Goal: Task Accomplishment & Management: Complete application form

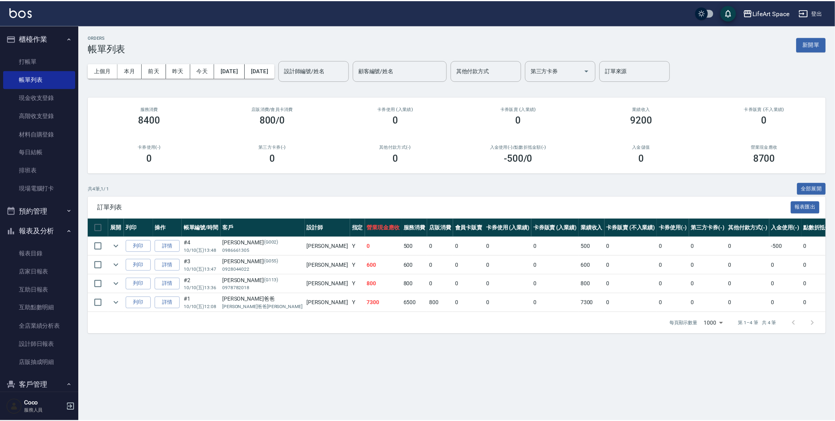
scroll to position [134, 0]
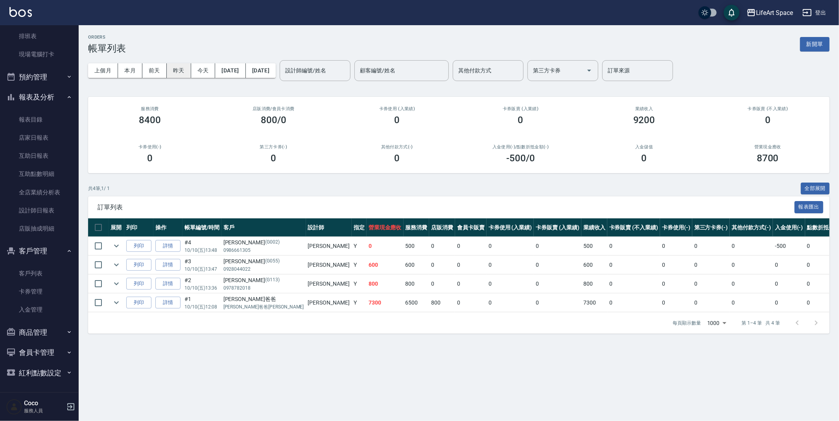
click at [175, 69] on button "昨天" at bounding box center [179, 70] width 24 height 15
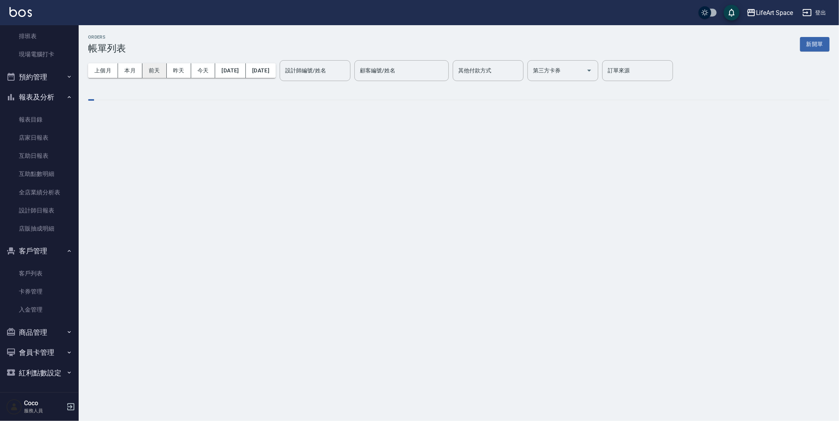
click at [147, 68] on button "前天" at bounding box center [154, 70] width 24 height 15
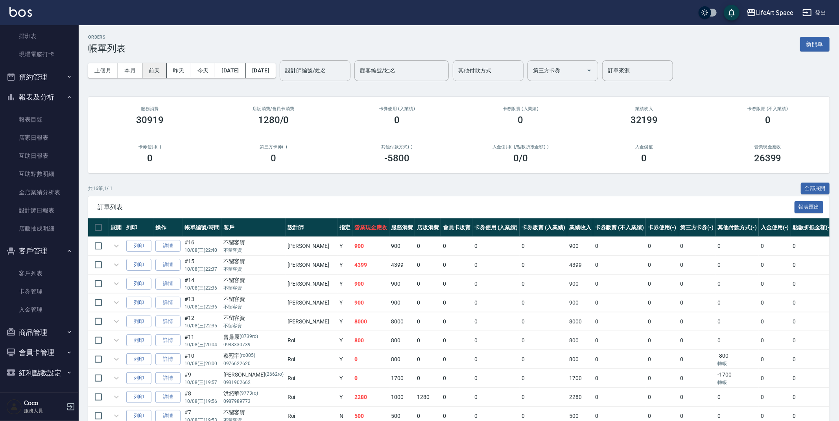
click at [152, 70] on button "前天" at bounding box center [154, 70] width 24 height 15
click at [806, 38] on button "新開單" at bounding box center [810, 44] width 29 height 15
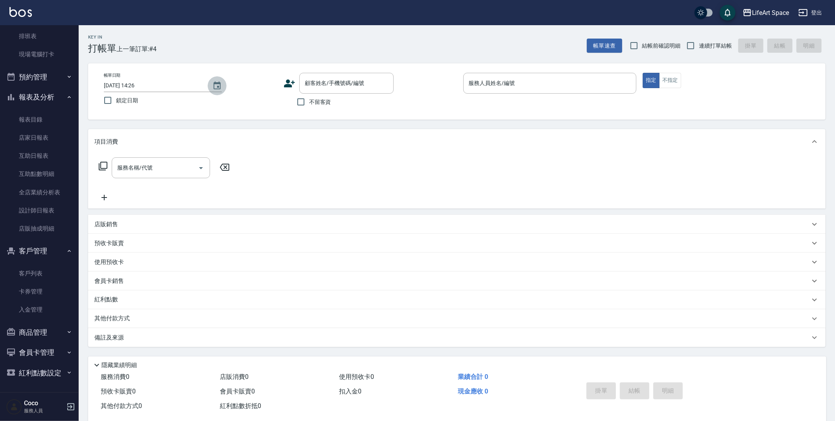
click at [217, 84] on icon "Choose date, selected date is 2025-10-10" at bounding box center [216, 85] width 9 height 9
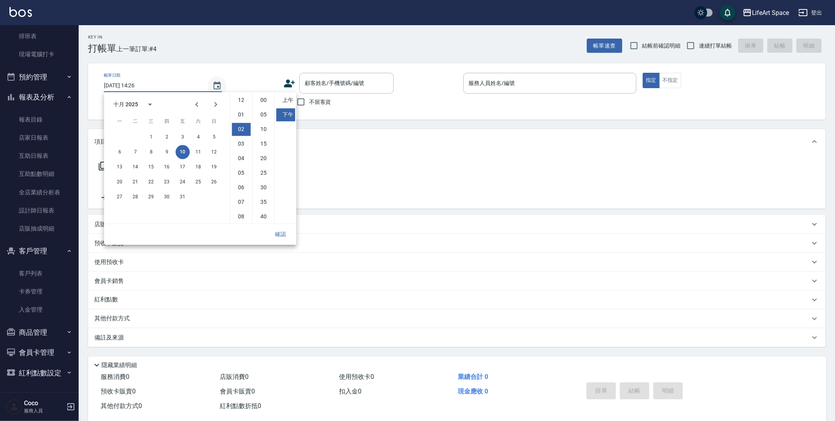
scroll to position [29, 0]
click at [147, 151] on button "8" at bounding box center [151, 152] width 14 height 14
type input "[DATE] 14:26"
click at [278, 231] on button "確認" at bounding box center [280, 234] width 25 height 15
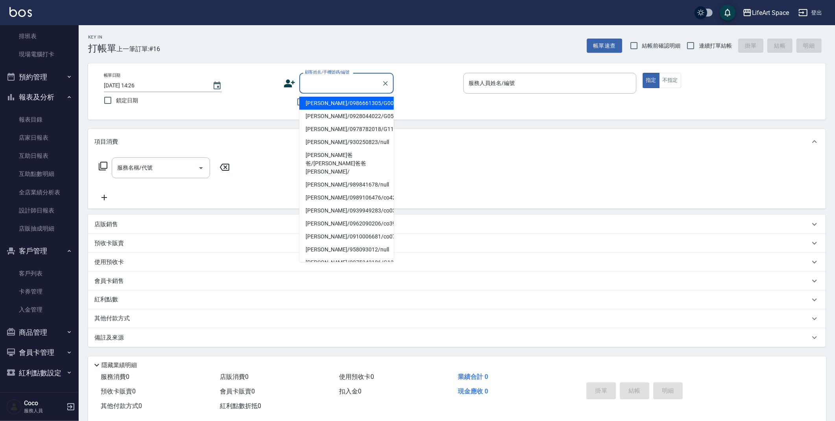
click at [320, 81] on input "顧客姓名/手機號碼/編號" at bounding box center [341, 83] width 76 height 14
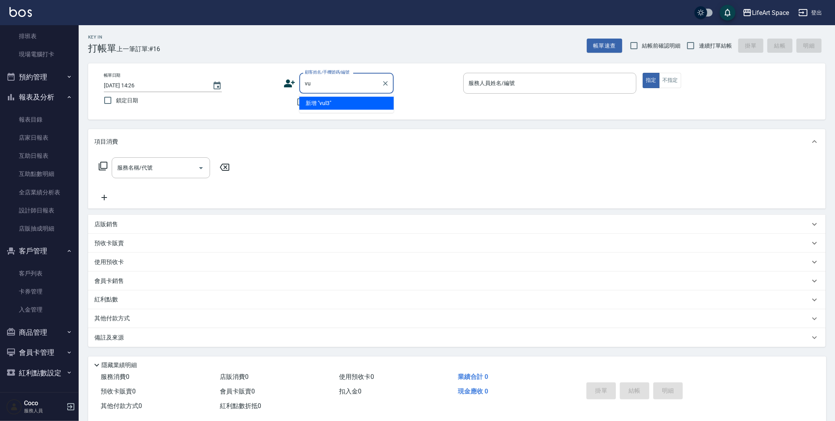
type input "v"
click at [343, 103] on li "[PERSON_NAME]/0933691331/null" at bounding box center [346, 103] width 94 height 13
type input "[PERSON_NAME]/0933691331/null"
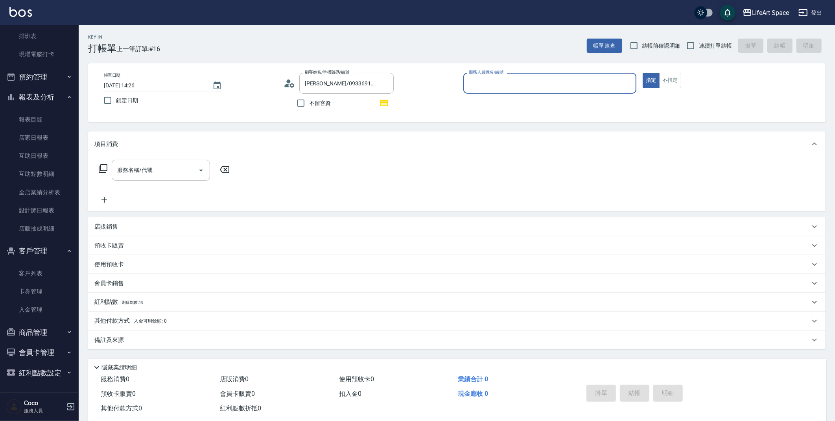
click at [510, 80] on input "服務人員姓名/編號" at bounding box center [550, 83] width 166 height 14
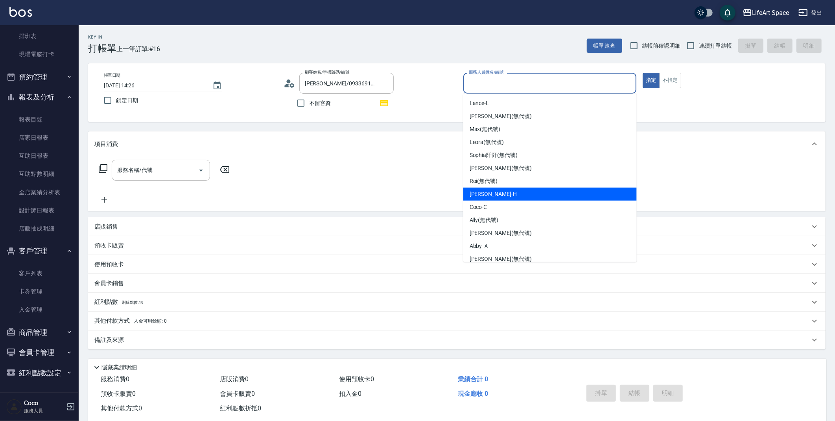
click at [509, 195] on div "[PERSON_NAME]" at bounding box center [549, 194] width 173 height 13
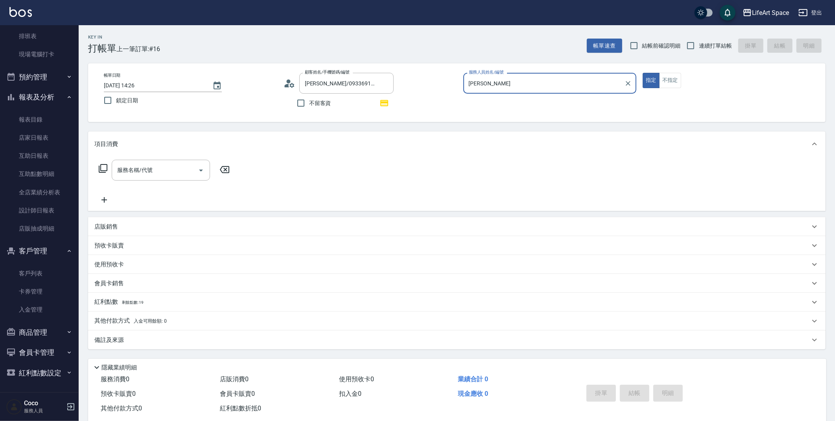
type input "[PERSON_NAME]"
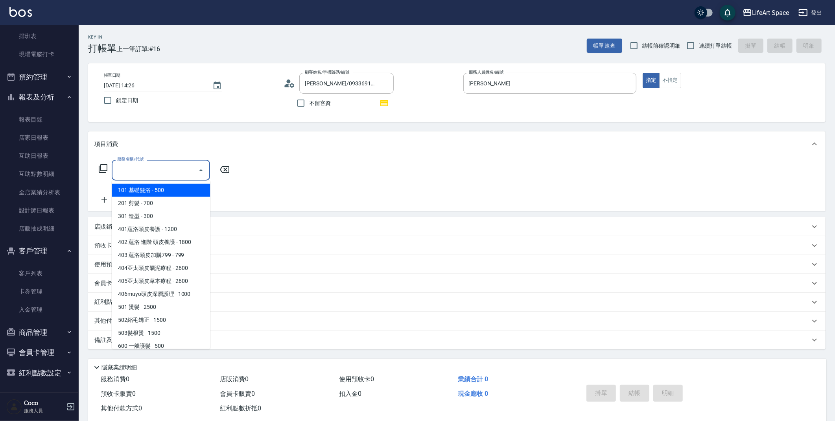
click at [144, 171] on input "服務名稱/代號" at bounding box center [154, 170] width 79 height 14
click at [143, 192] on span "101 基礎髮浴 - 500" at bounding box center [161, 190] width 98 height 13
type input "101 基礎髮浴 (101)"
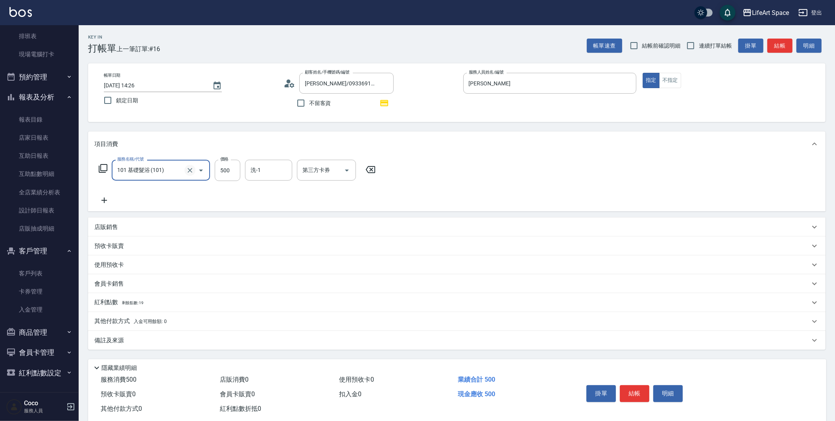
click at [188, 168] on icon "Clear" at bounding box center [190, 170] width 8 height 8
click at [170, 168] on input "服務名稱/代號" at bounding box center [149, 170] width 69 height 14
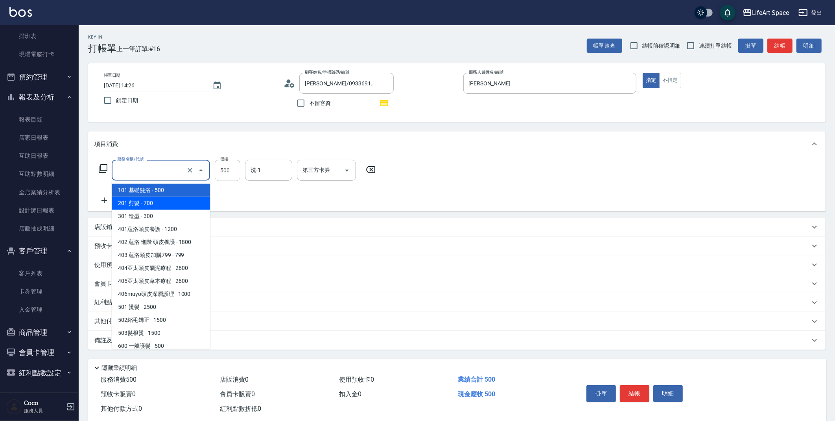
click at [156, 203] on span "201 剪髮 - 700" at bounding box center [161, 203] width 98 height 13
type input "201 剪髮(201)"
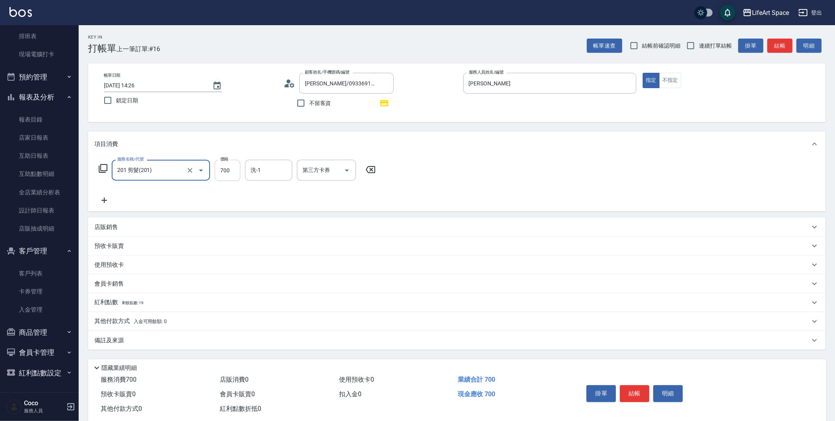
click at [233, 176] on input "700" at bounding box center [228, 170] width 26 height 21
click at [260, 161] on div "洗-1" at bounding box center [268, 170] width 47 height 21
type input "800"
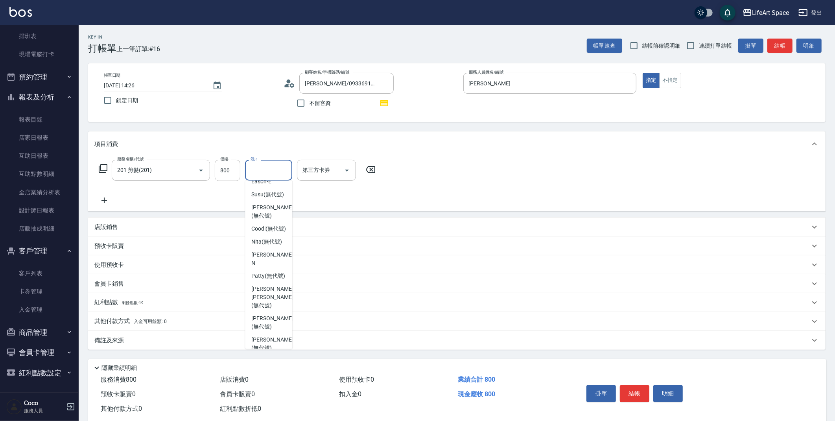
scroll to position [229, 0]
click at [269, 278] on span "[PERSON_NAME] (無代號)" at bounding box center [268, 273] width 34 height 8
type input "Patty(無代號)"
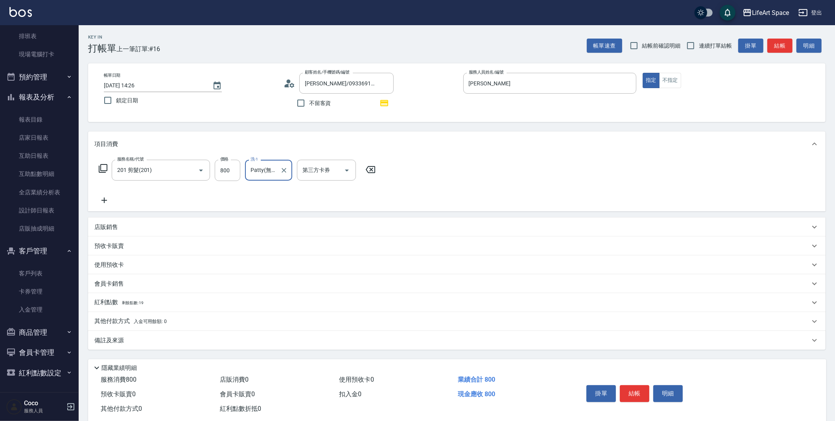
click at [155, 331] on div "備註及來源" at bounding box center [456, 340] width 737 height 19
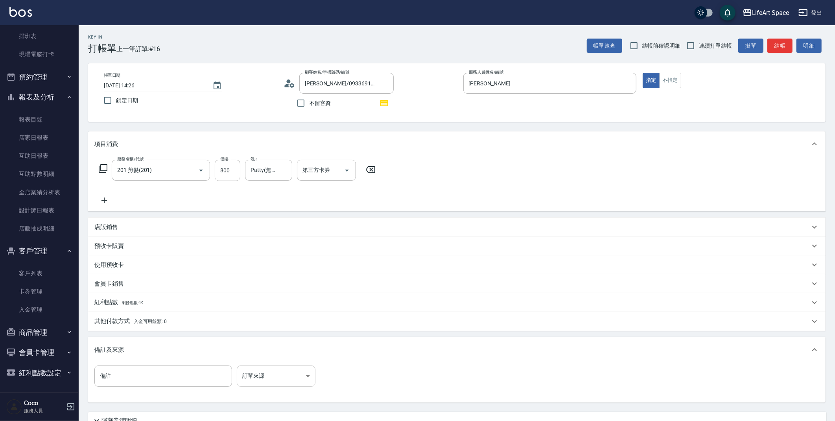
click at [275, 376] on body "LifeArt Space 登出 櫃檯作業 打帳單 帳單列表 現金收支登錄 高階收支登錄 材料自購登錄 每日結帳 排班表 現場電腦打卡 預約管理 預約管理 單…" at bounding box center [417, 244] width 835 height 488
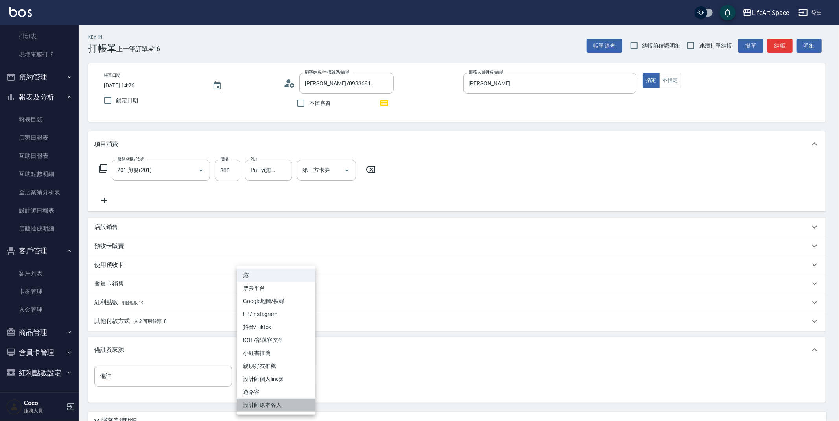
click at [277, 407] on li "設計師原本客人" at bounding box center [276, 404] width 79 height 13
type input "設計師原本客人"
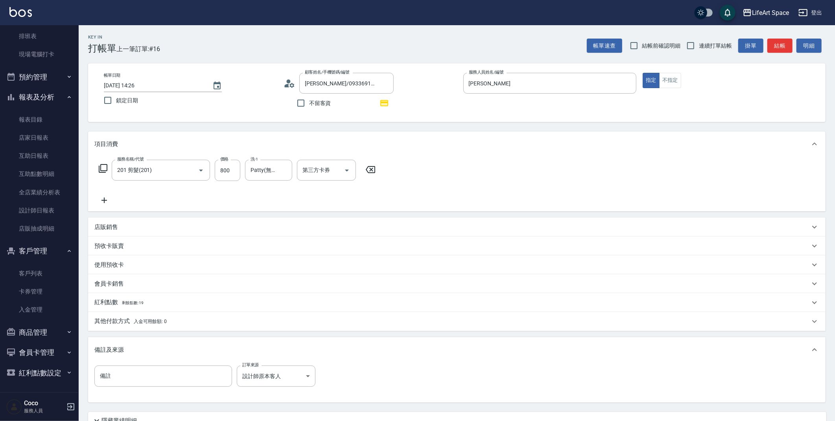
click at [139, 300] on span "剩餘點數: 19" at bounding box center [133, 302] width 22 height 4
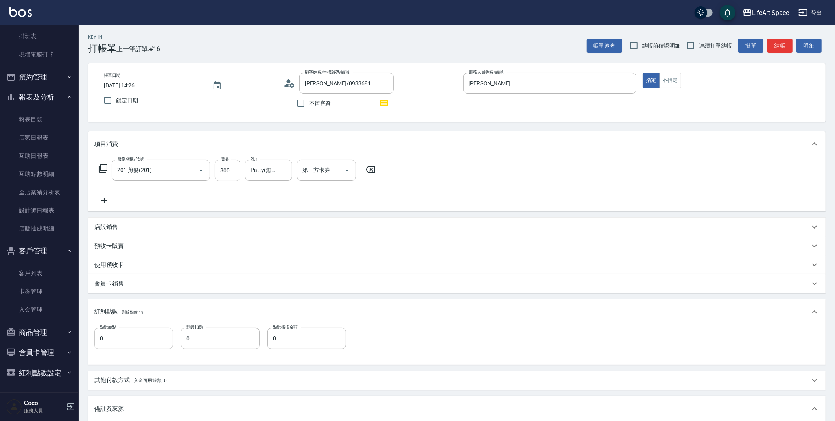
click at [136, 333] on input "0" at bounding box center [133, 338] width 79 height 21
drag, startPoint x: 133, startPoint y: 343, endPoint x: 126, endPoint y: 337, distance: 9.7
click at [133, 343] on input "10" at bounding box center [133, 338] width 79 height 21
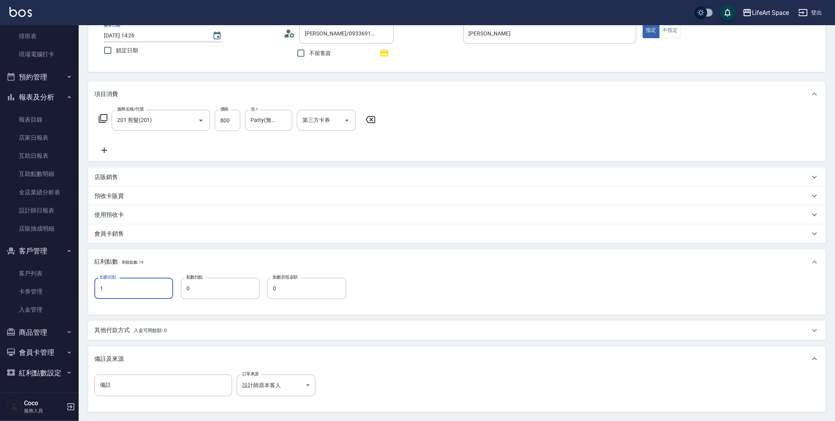
scroll to position [128, 0]
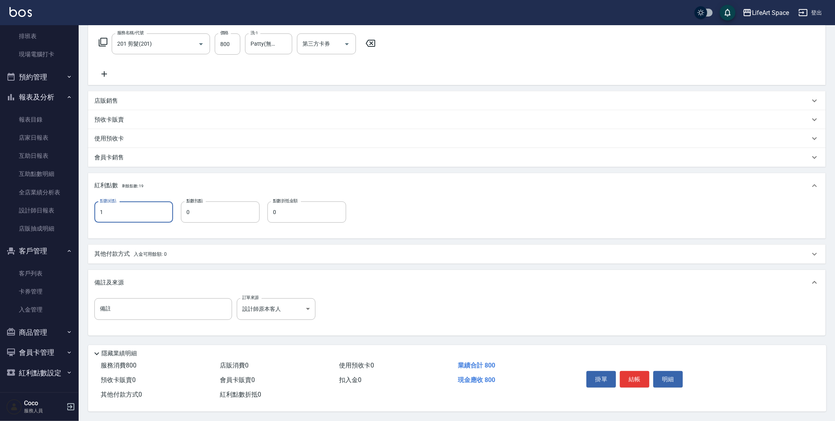
click at [146, 203] on input "1" at bounding box center [133, 211] width 79 height 21
click at [127, 207] on input "1" at bounding box center [133, 211] width 79 height 21
type input "0"
click at [628, 374] on button "結帳" at bounding box center [634, 379] width 29 height 17
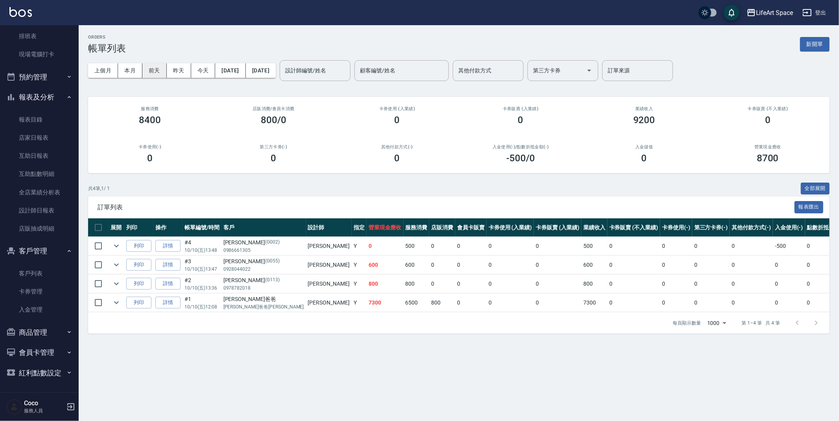
click at [155, 72] on button "前天" at bounding box center [154, 70] width 24 height 15
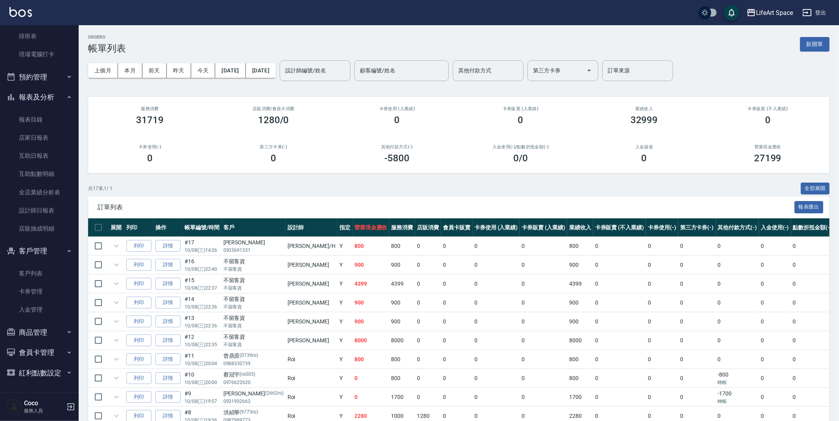
click at [340, 69] on div "設計師編號/姓名 設計師編號/姓名" at bounding box center [315, 70] width 71 height 21
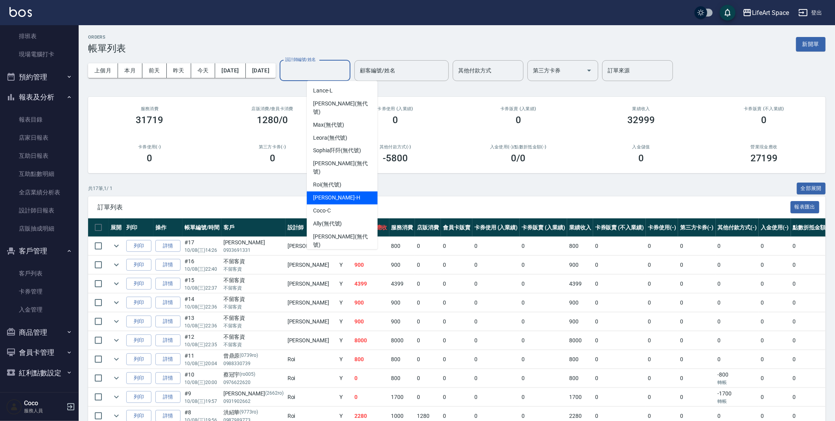
click at [346, 192] on div "[PERSON_NAME]" at bounding box center [342, 198] width 71 height 13
type input "[PERSON_NAME]"
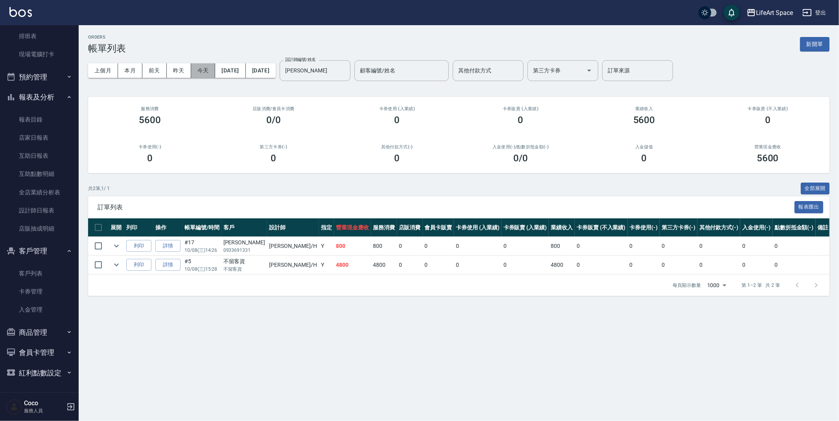
click at [197, 68] on button "今天" at bounding box center [203, 70] width 24 height 15
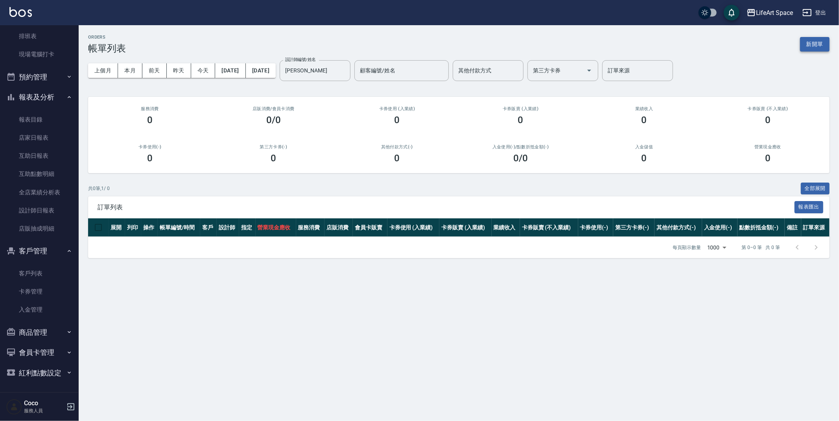
click at [811, 46] on button "新開單" at bounding box center [814, 44] width 29 height 15
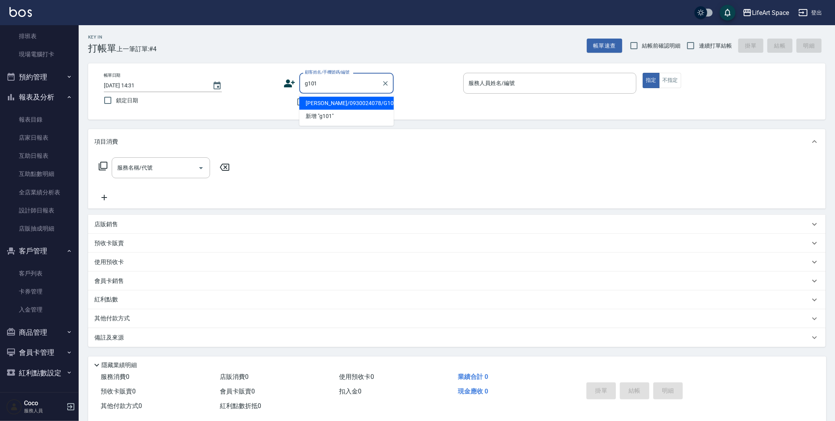
click at [311, 107] on li "[PERSON_NAME]/0930024078/G101" at bounding box center [346, 103] width 94 height 13
type input "[PERSON_NAME]/0930024078/G101"
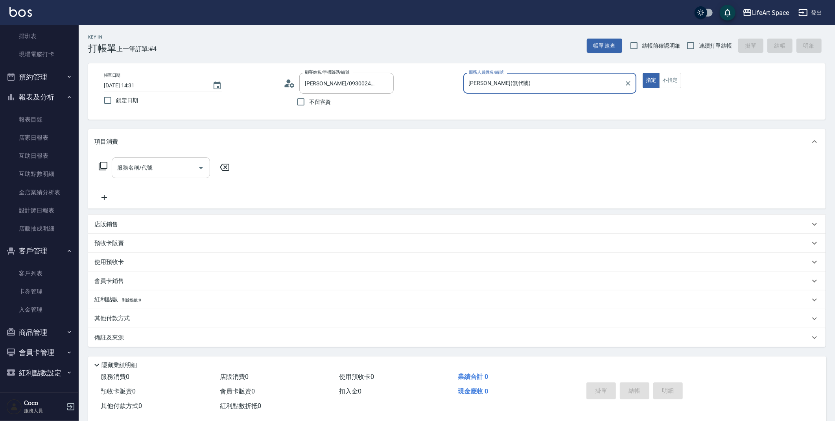
type input "[PERSON_NAME](無代號)"
drag, startPoint x: 135, startPoint y: 166, endPoint x: 138, endPoint y: 169, distance: 4.7
click at [135, 166] on div "服務名稱/代號 服務名稱/代號" at bounding box center [161, 167] width 98 height 21
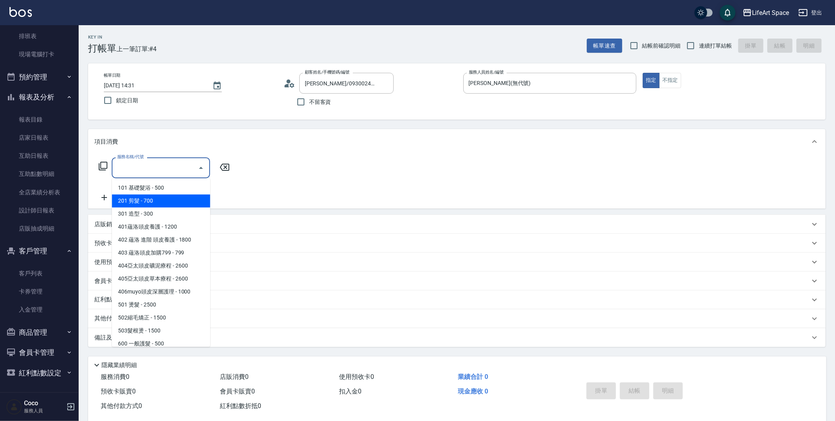
drag, startPoint x: 144, startPoint y: 188, endPoint x: 144, endPoint y: 198, distance: 9.8
click at [144, 198] on ul "101 基礎髮浴 - 500 201 剪髮 - 700 301 造型 - 300 401蘊洛頭皮養護 - 1200 402 蘊洛 進階 頭皮養護 - 1800…" at bounding box center [161, 262] width 98 height 168
click at [144, 198] on span "201 剪髮 - 700" at bounding box center [161, 200] width 98 height 13
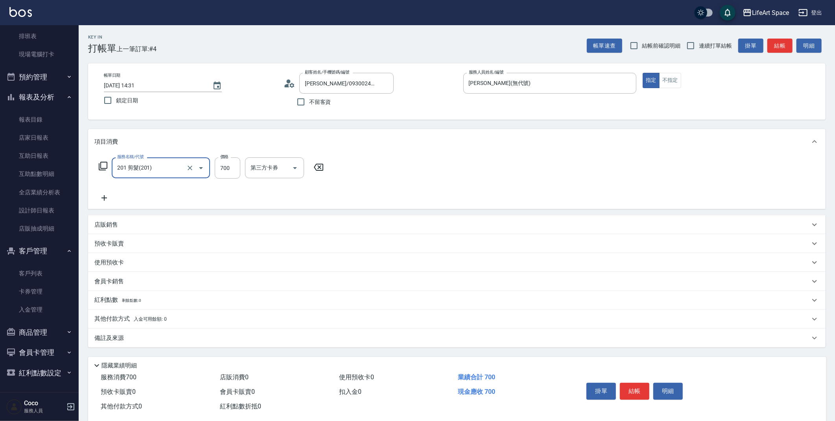
type input "201 剪髮(201)"
drag, startPoint x: 231, startPoint y: 172, endPoint x: 103, endPoint y: 164, distance: 128.1
click at [104, 164] on div "服務名稱/代號 201 剪髮(201) 服務名稱/代號 價格 700 價格 洗-1 洗-1 第三方卡券 第三方卡券" at bounding box center [237, 167] width 286 height 21
type input "600"
click at [148, 334] on div "備註及來源" at bounding box center [451, 338] width 715 height 8
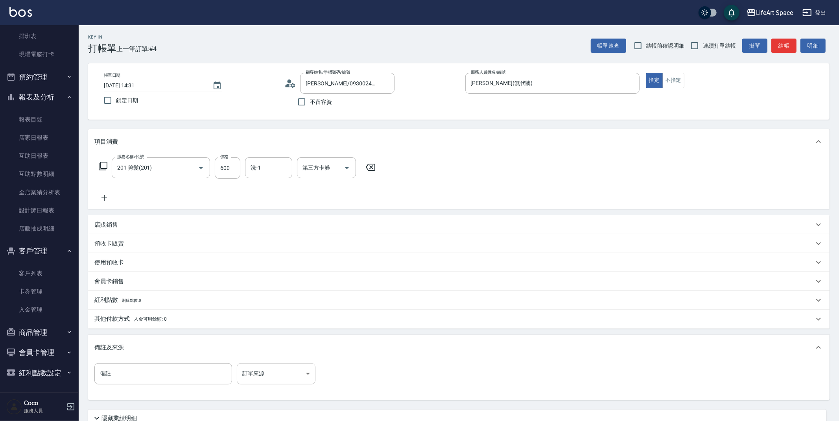
click at [288, 380] on body "LifeArt Space 登出 櫃檯作業 打帳單 帳單列表 現金收支登錄 高階收支登錄 材料自購登錄 每日結帳 排班表 現場電腦打卡 預約管理 預約管理 單…" at bounding box center [419, 242] width 839 height 485
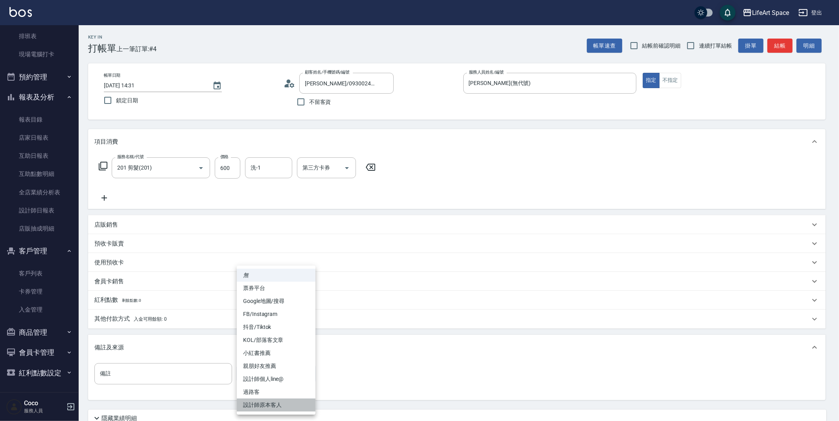
click at [289, 400] on li "設計師原本客人" at bounding box center [276, 404] width 79 height 13
type input "設計師原本客人"
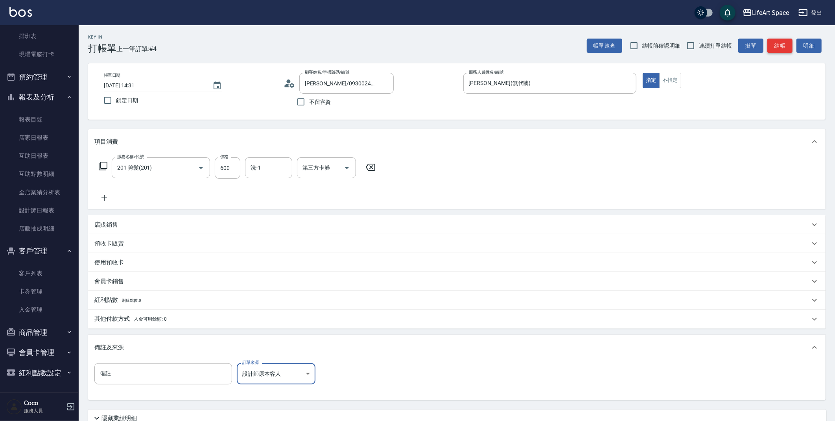
click at [778, 49] on button "結帳" at bounding box center [779, 46] width 25 height 15
